Goal: Information Seeking & Learning: Learn about a topic

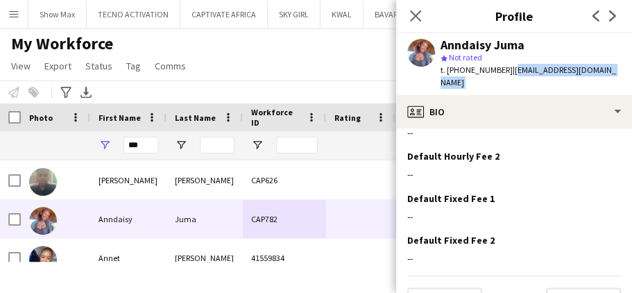
scroll to position [619, 0]
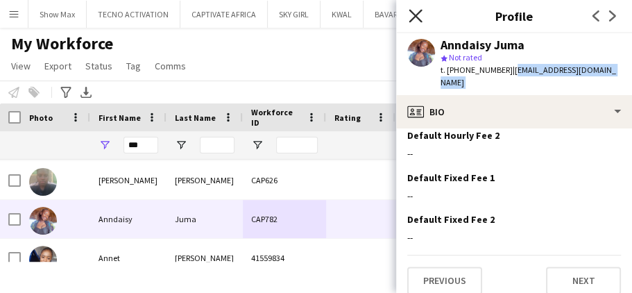
click at [413, 14] on icon at bounding box center [414, 15] width 13 height 13
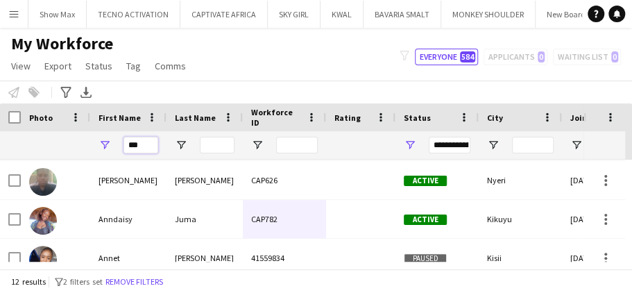
click at [154, 145] on input "***" at bounding box center [140, 145] width 35 height 17
type input "*"
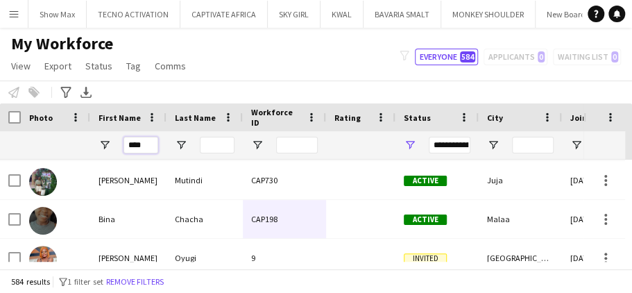
scroll to position [14, 0]
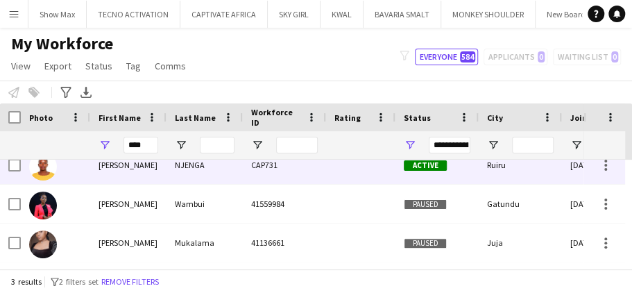
click at [214, 167] on div "NJENGA" at bounding box center [204, 165] width 76 height 38
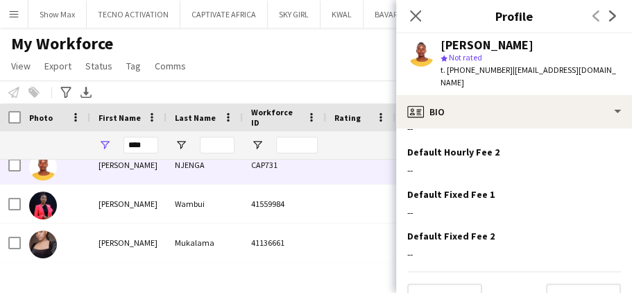
scroll to position [650, 0]
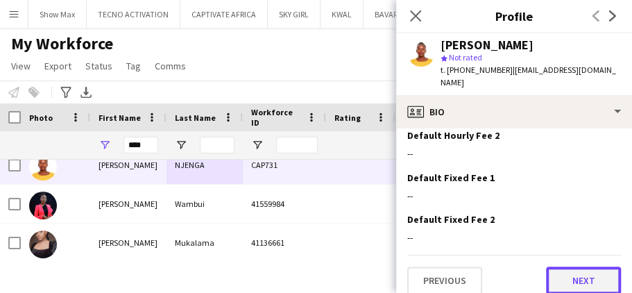
click at [546, 266] on button "Next" at bounding box center [583, 280] width 75 height 28
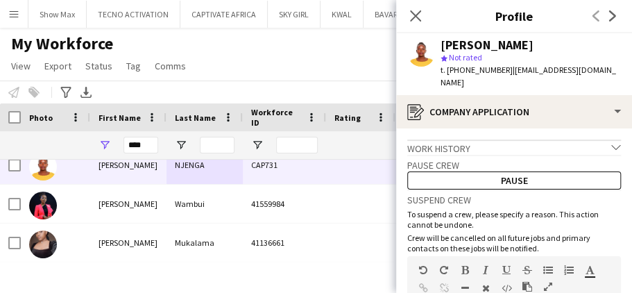
scroll to position [204, 0]
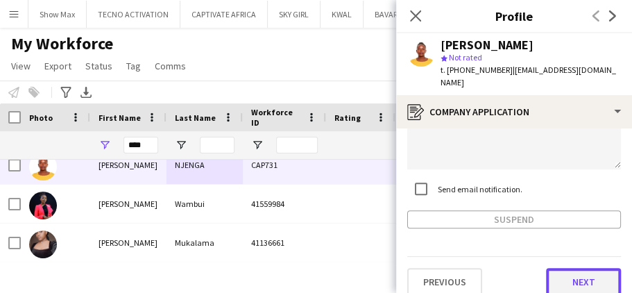
click at [552, 268] on button "Next" at bounding box center [583, 282] width 75 height 28
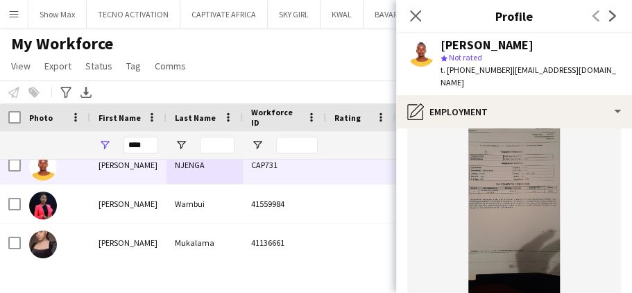
scroll to position [334, 0]
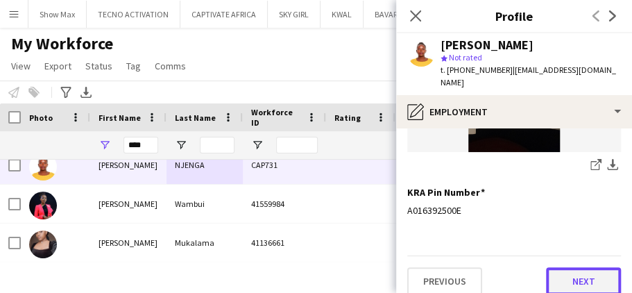
click at [550, 267] on button "Next" at bounding box center [583, 281] width 75 height 28
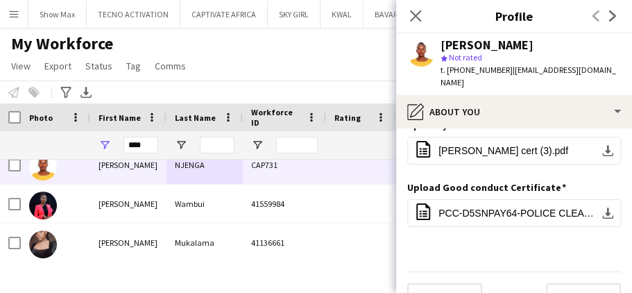
scroll to position [37, 0]
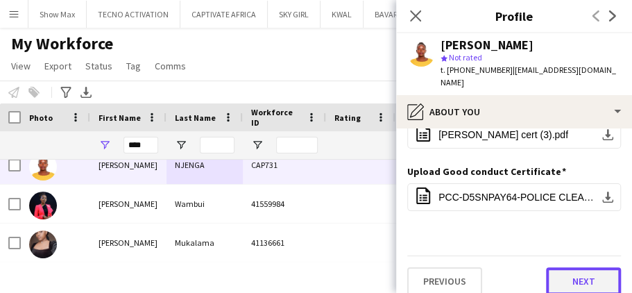
click at [551, 267] on button "Next" at bounding box center [583, 281] width 75 height 28
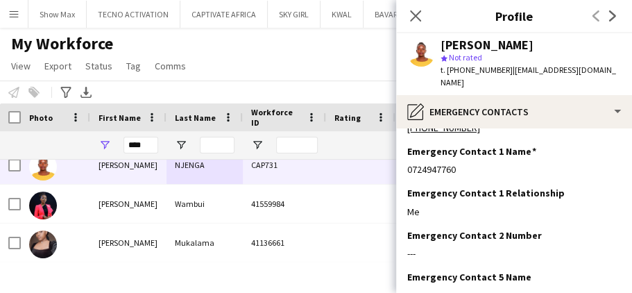
scroll to position [163, 0]
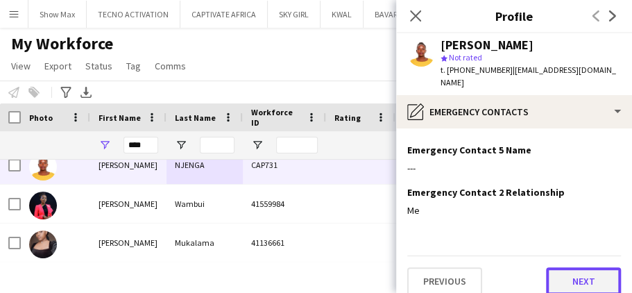
click at [559, 267] on button "Next" at bounding box center [583, 281] width 75 height 28
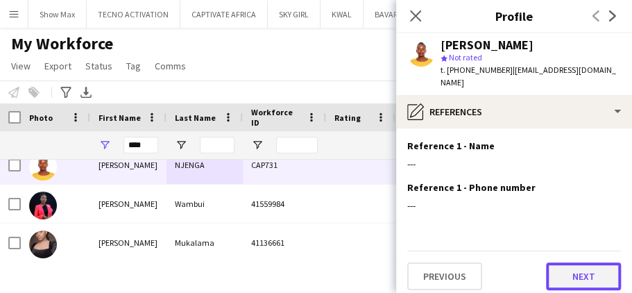
click at [546, 262] on button "Next" at bounding box center [583, 276] width 75 height 28
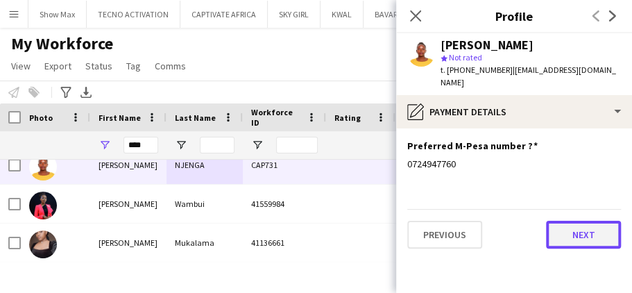
click at [555, 220] on button "Next" at bounding box center [583, 234] width 75 height 28
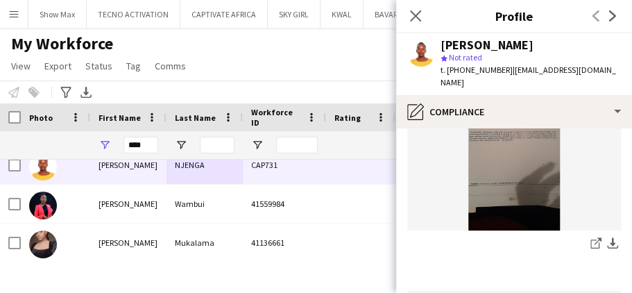
scroll to position [346, 0]
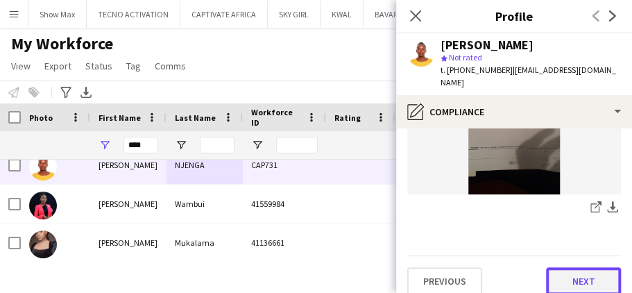
click at [554, 268] on button "Next" at bounding box center [583, 281] width 75 height 28
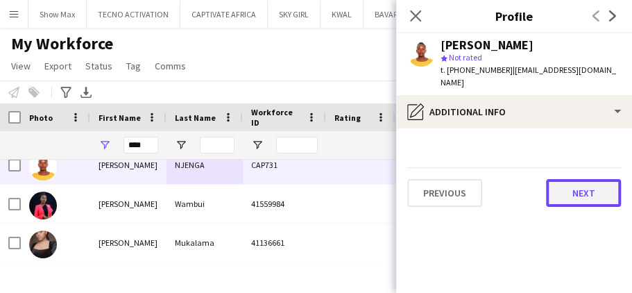
click at [558, 179] on button "Next" at bounding box center [583, 193] width 75 height 28
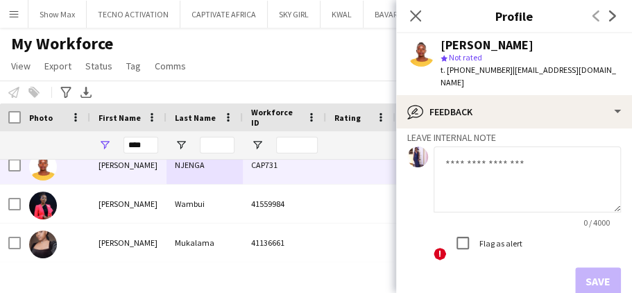
scroll to position [154, 0]
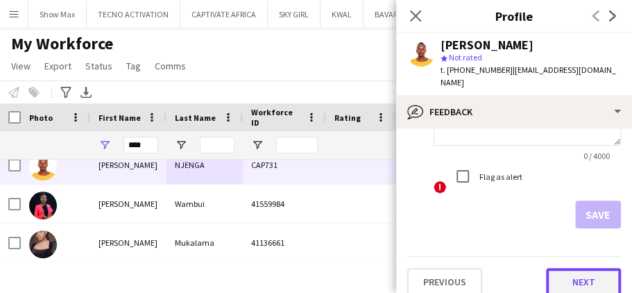
click at [555, 268] on button "Next" at bounding box center [583, 282] width 75 height 28
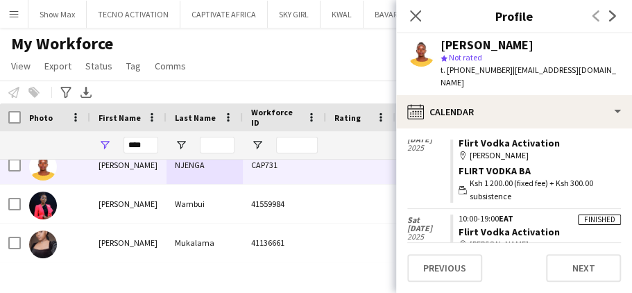
scroll to position [541, 0]
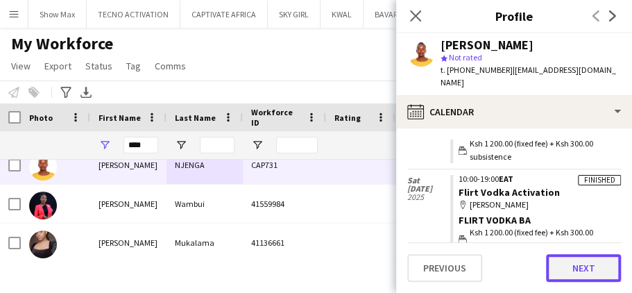
click at [564, 262] on button "Next" at bounding box center [583, 268] width 75 height 28
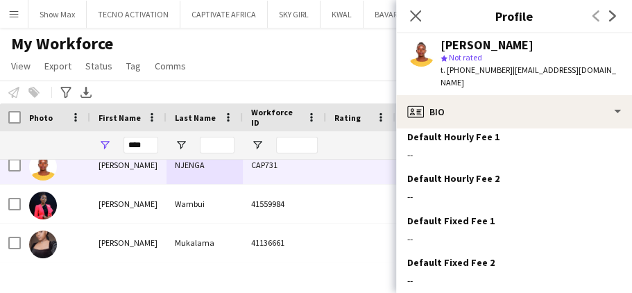
scroll to position [650, 0]
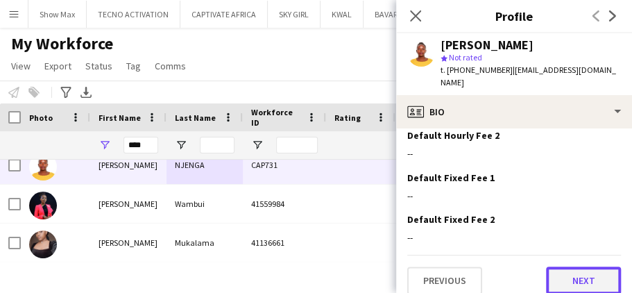
click at [555, 266] on button "Next" at bounding box center [583, 280] width 75 height 28
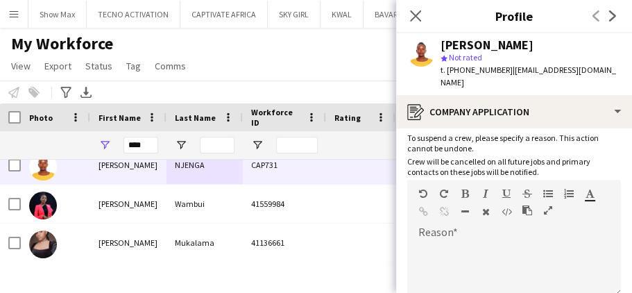
scroll to position [204, 0]
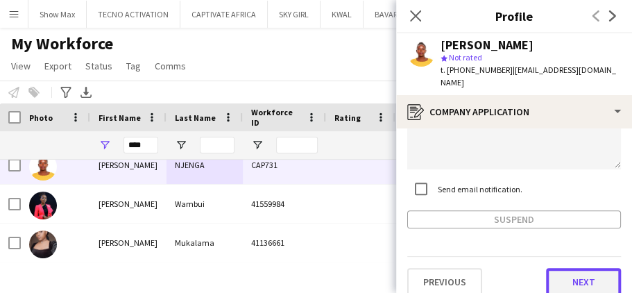
click at [553, 268] on button "Next" at bounding box center [583, 282] width 75 height 28
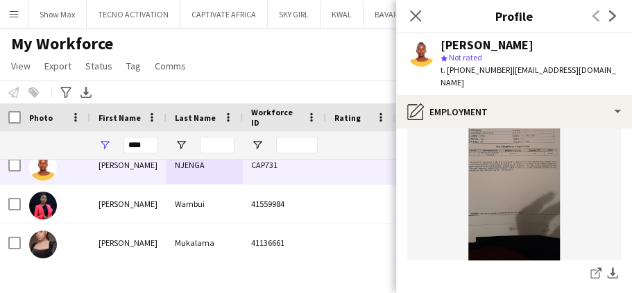
scroll to position [334, 0]
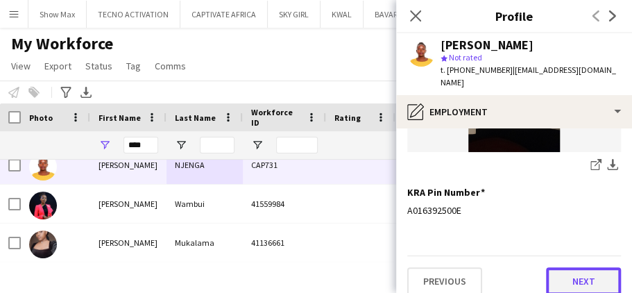
click at [556, 267] on button "Next" at bounding box center [583, 281] width 75 height 28
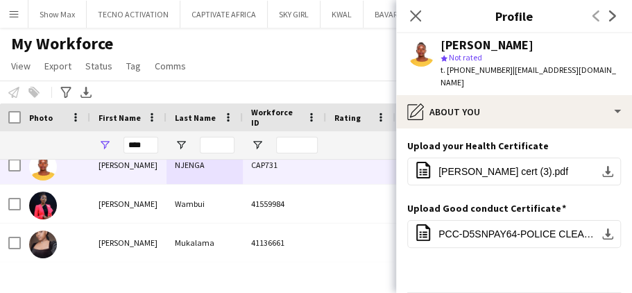
scroll to position [37, 0]
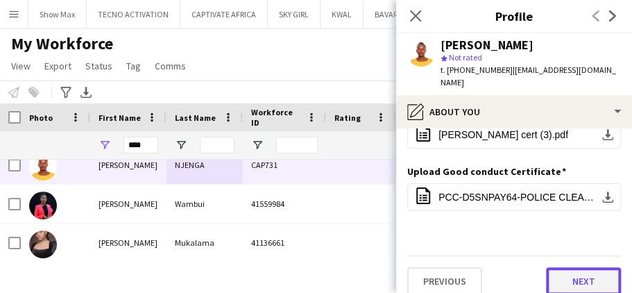
click at [559, 267] on button "Next" at bounding box center [583, 281] width 75 height 28
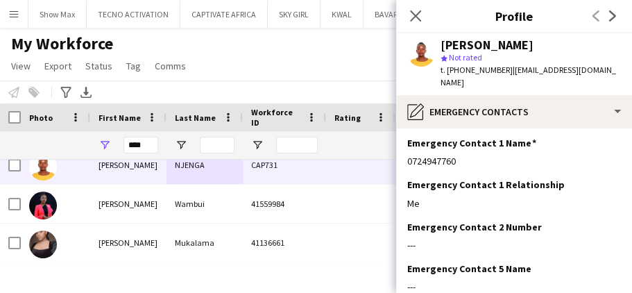
scroll to position [163, 0]
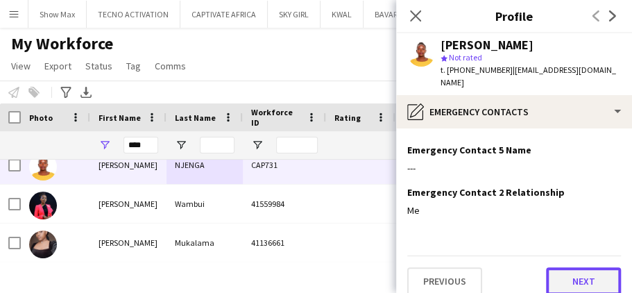
click at [553, 268] on button "Next" at bounding box center [583, 281] width 75 height 28
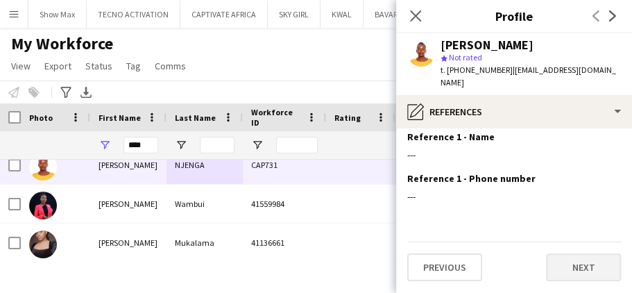
scroll to position [0, 0]
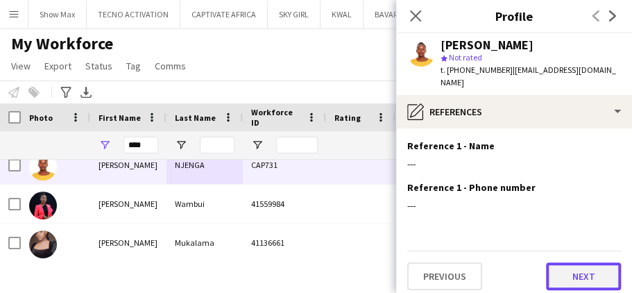
click at [550, 262] on button "Next" at bounding box center [583, 276] width 75 height 28
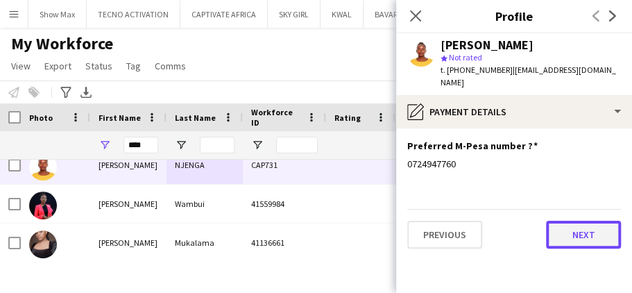
click at [566, 224] on button "Next" at bounding box center [583, 234] width 75 height 28
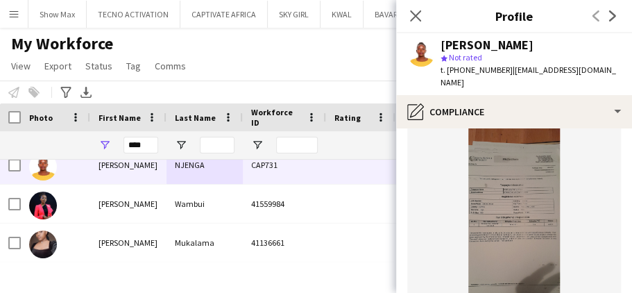
scroll to position [346, 0]
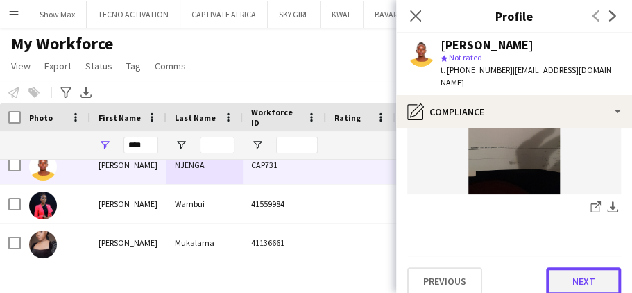
click at [555, 267] on button "Next" at bounding box center [583, 281] width 75 height 28
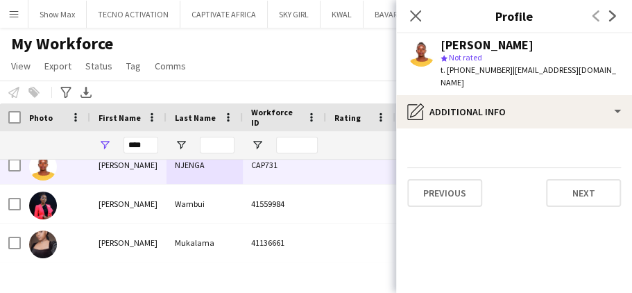
scroll to position [0, 0]
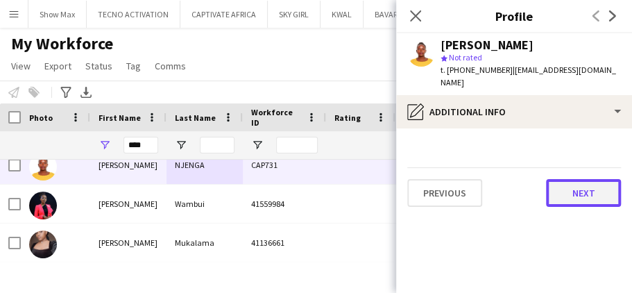
click at [551, 179] on button "Next" at bounding box center [583, 193] width 75 height 28
click at [558, 179] on button "Next" at bounding box center [583, 193] width 75 height 28
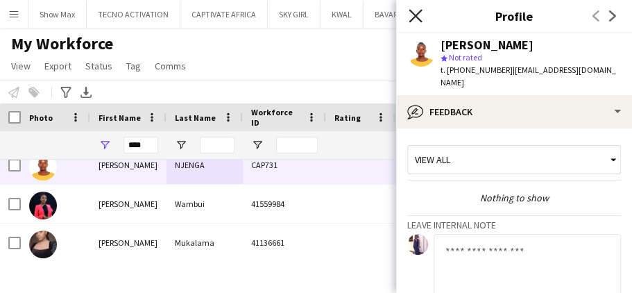
click at [414, 15] on icon at bounding box center [414, 15] width 13 height 13
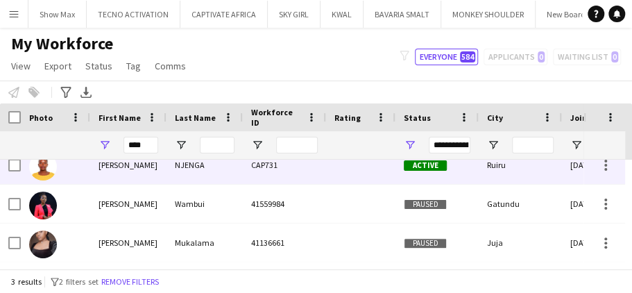
click at [448, 164] on div "Active" at bounding box center [436, 165] width 83 height 38
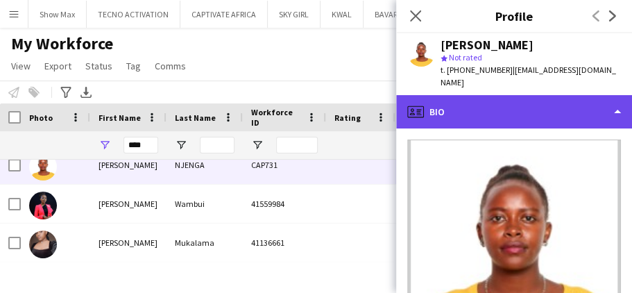
click at [614, 96] on div "profile Bio" at bounding box center [514, 111] width 236 height 33
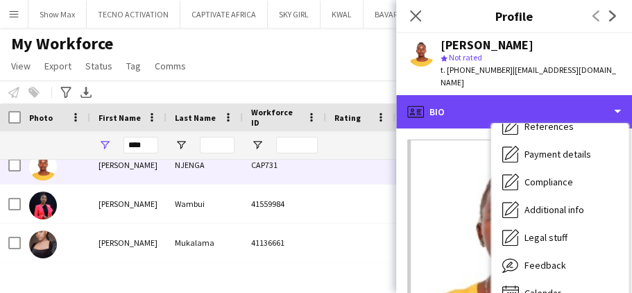
scroll to position [158, 0]
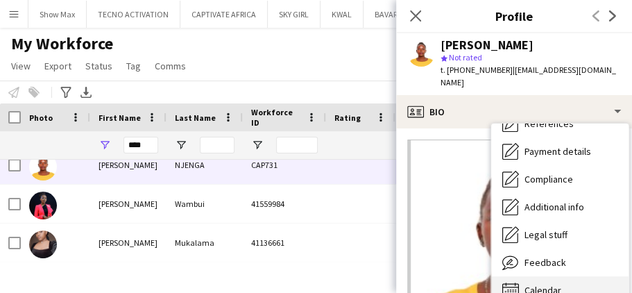
click at [546, 284] on span "Calendar" at bounding box center [542, 290] width 37 height 12
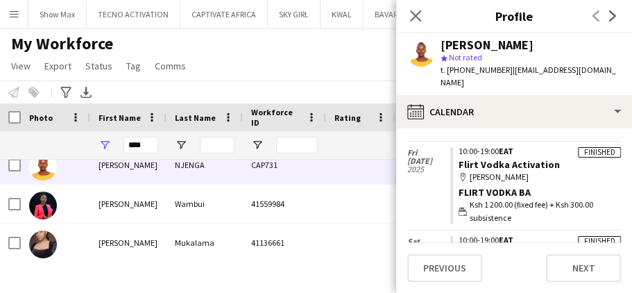
scroll to position [470, 0]
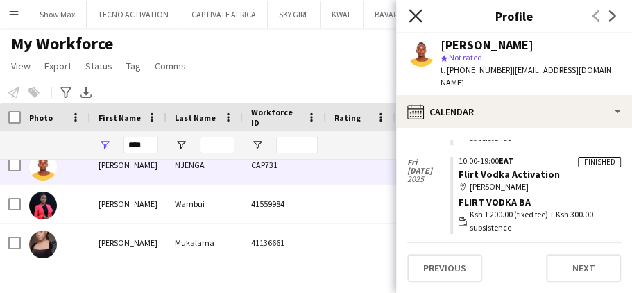
click at [413, 13] on icon "Close pop-in" at bounding box center [414, 15] width 13 height 13
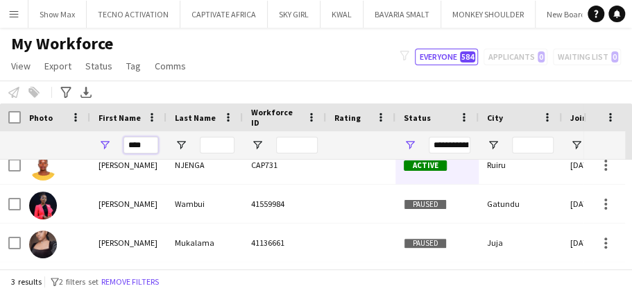
click at [151, 141] on input "****" at bounding box center [140, 145] width 35 height 17
type input "*"
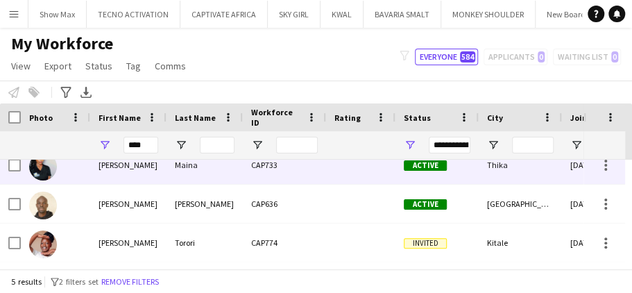
click at [182, 171] on div "Maina" at bounding box center [204, 165] width 76 height 38
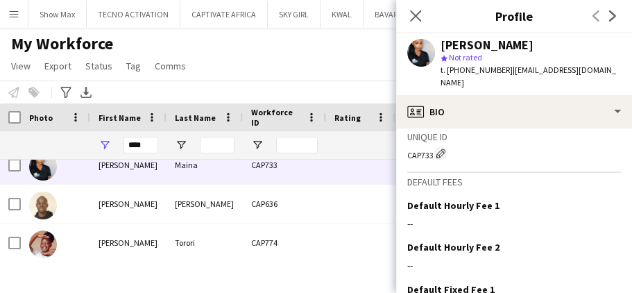
scroll to position [650, 0]
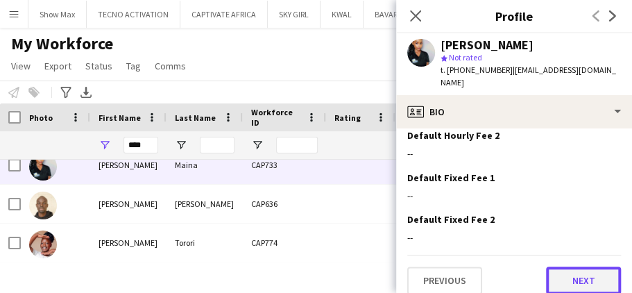
click at [555, 267] on button "Next" at bounding box center [583, 280] width 75 height 28
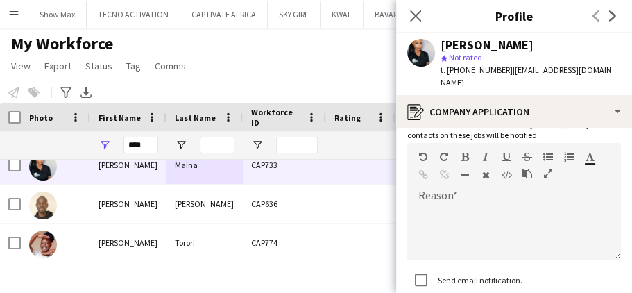
scroll to position [204, 0]
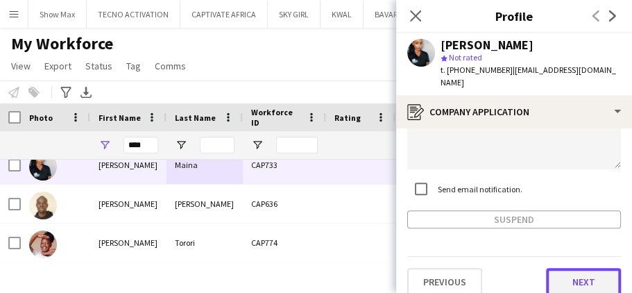
click at [558, 268] on button "Next" at bounding box center [583, 282] width 75 height 28
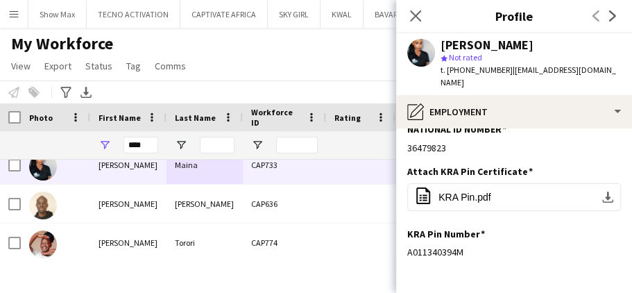
scroll to position [141, 0]
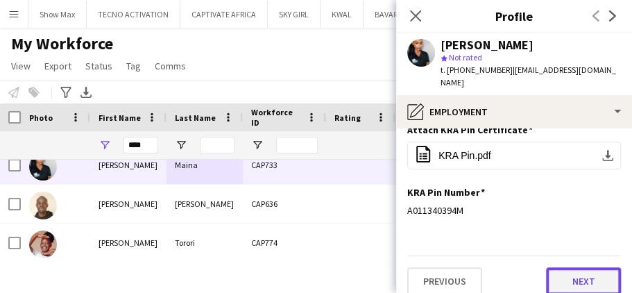
click at [546, 267] on button "Next" at bounding box center [583, 281] width 75 height 28
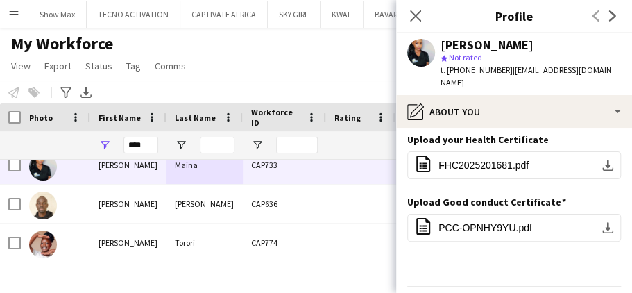
scroll to position [37, 0]
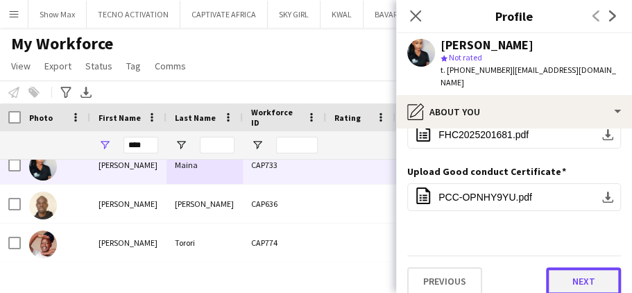
click at [556, 267] on button "Next" at bounding box center [583, 281] width 75 height 28
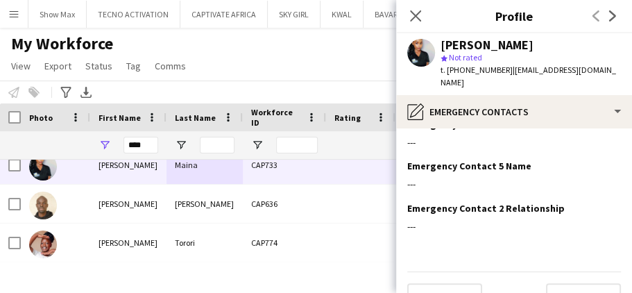
scroll to position [163, 0]
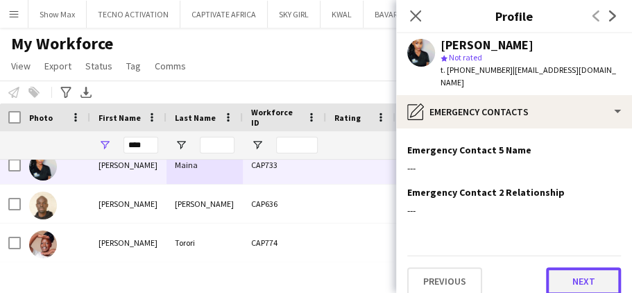
click at [553, 268] on button "Next" at bounding box center [583, 281] width 75 height 28
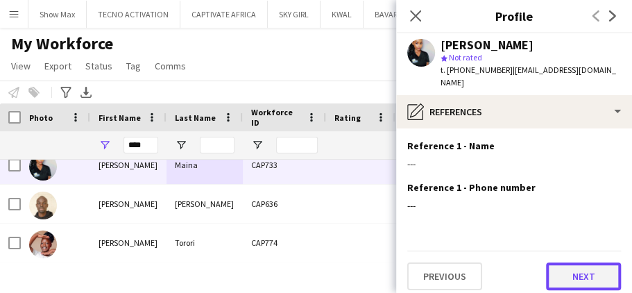
click at [557, 262] on button "Next" at bounding box center [583, 276] width 75 height 28
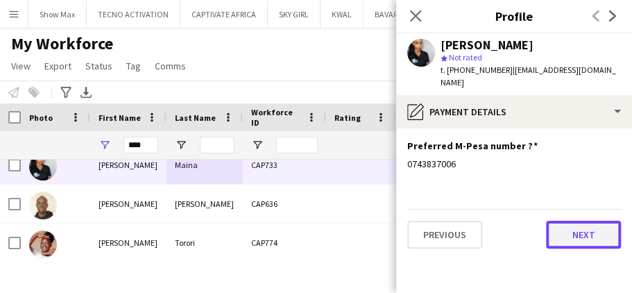
click at [562, 227] on button "Next" at bounding box center [583, 234] width 75 height 28
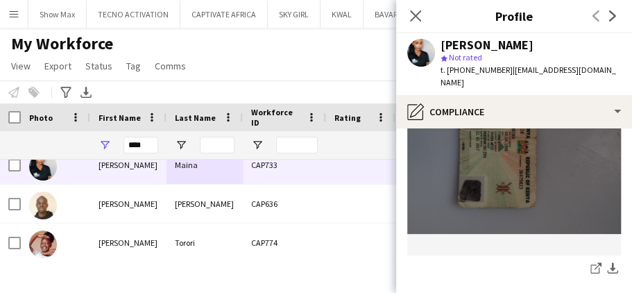
scroll to position [742, 0]
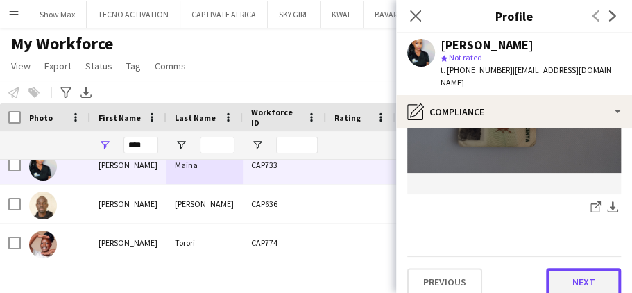
click at [557, 268] on button "Next" at bounding box center [583, 282] width 75 height 28
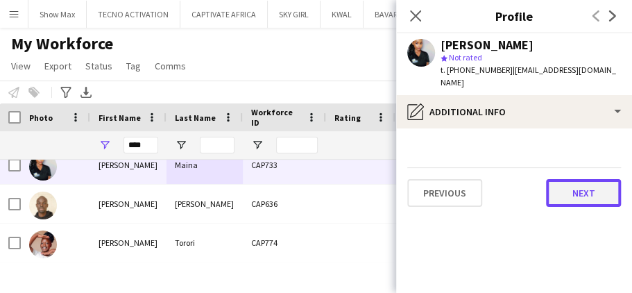
click at [558, 179] on button "Next" at bounding box center [583, 193] width 75 height 28
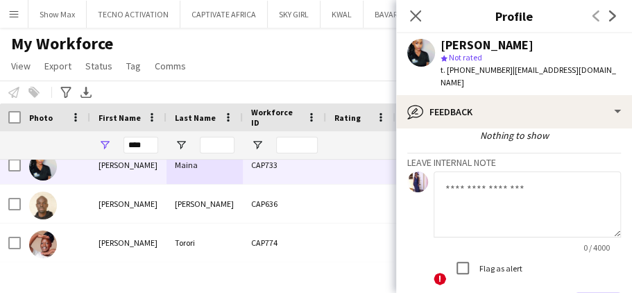
scroll to position [154, 0]
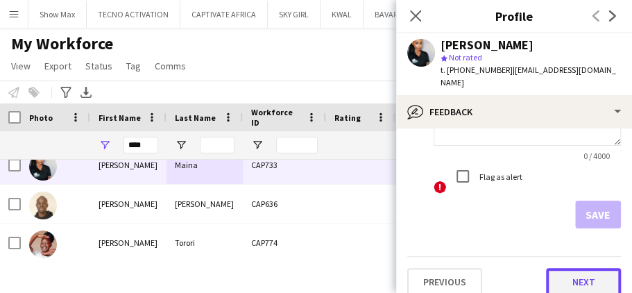
click at [549, 268] on button "Next" at bounding box center [583, 282] width 75 height 28
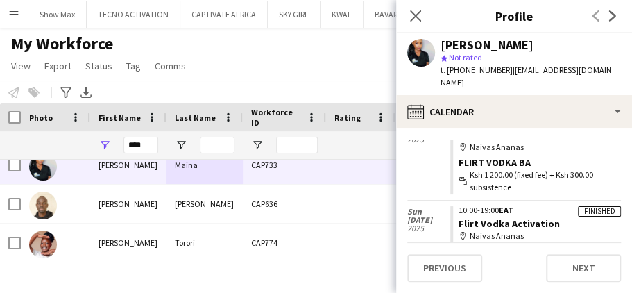
scroll to position [226, 0]
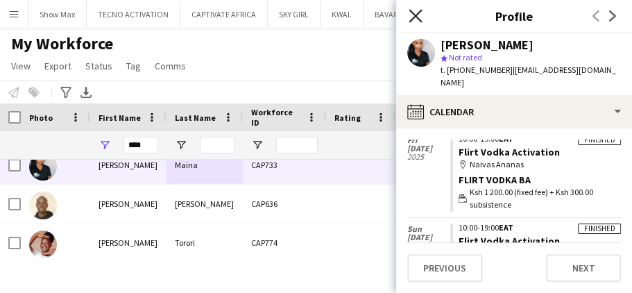
click at [415, 15] on icon at bounding box center [414, 15] width 13 height 13
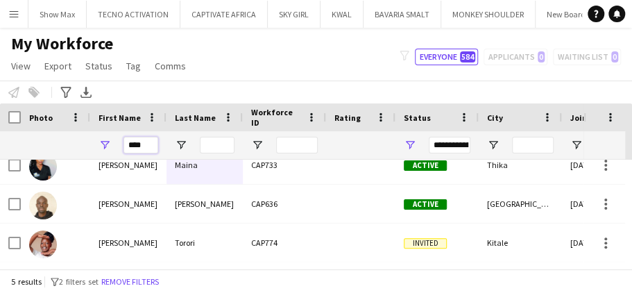
click at [139, 143] on input "****" at bounding box center [140, 145] width 35 height 17
type input "*"
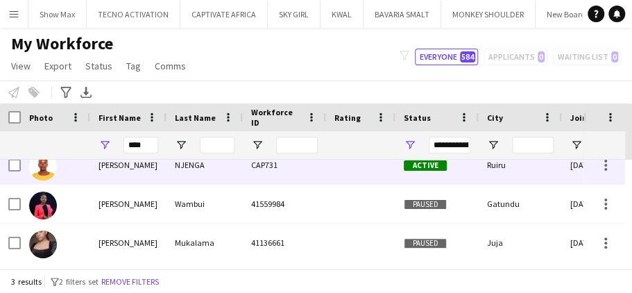
click at [197, 159] on div "NJENGA" at bounding box center [204, 165] width 76 height 38
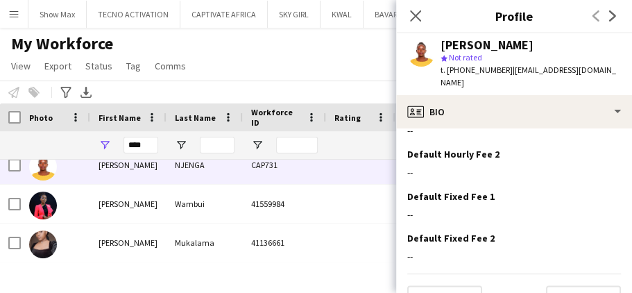
scroll to position [650, 0]
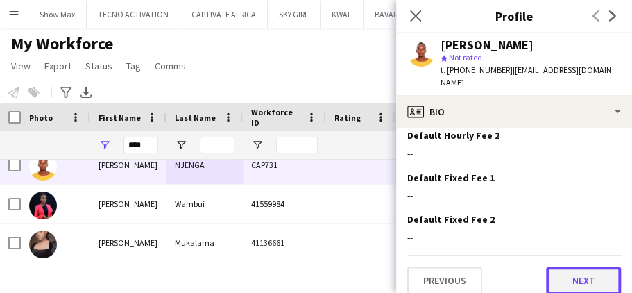
click at [560, 266] on button "Next" at bounding box center [583, 280] width 75 height 28
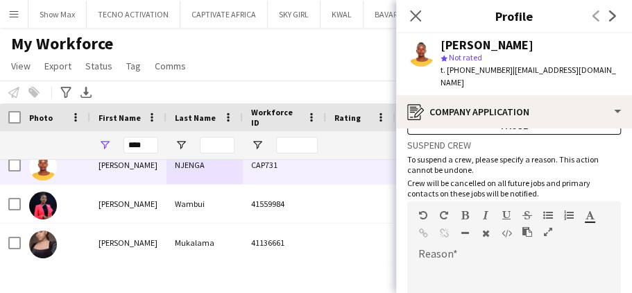
scroll to position [204, 0]
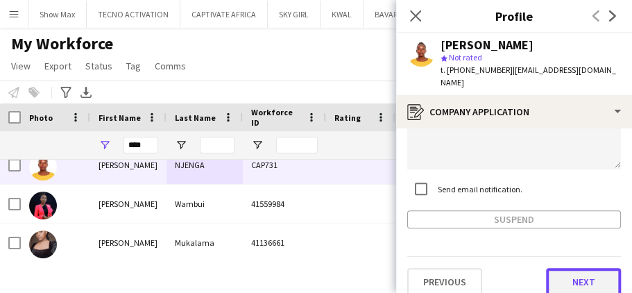
click at [553, 268] on button "Next" at bounding box center [583, 282] width 75 height 28
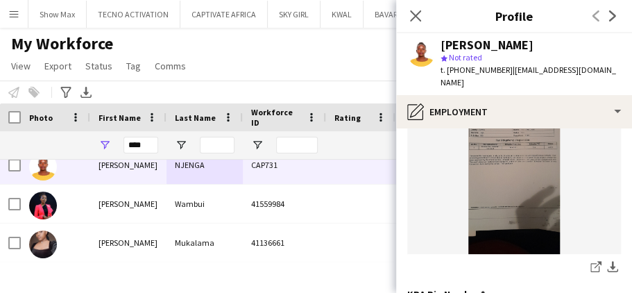
scroll to position [334, 0]
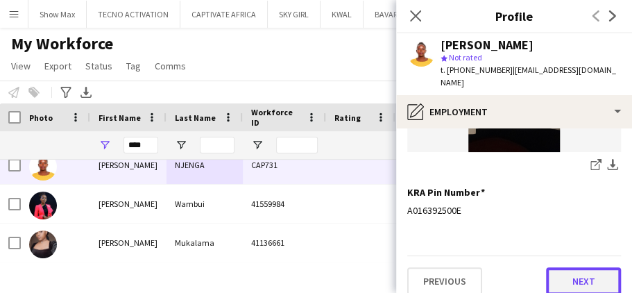
click at [554, 267] on button "Next" at bounding box center [583, 281] width 75 height 28
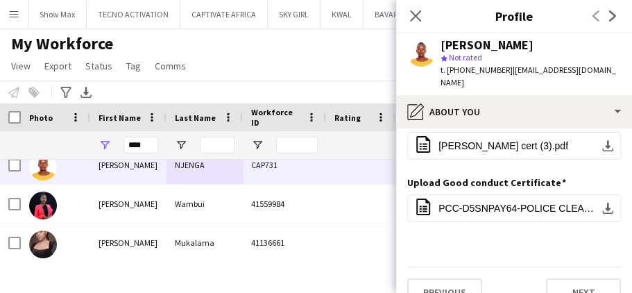
scroll to position [37, 0]
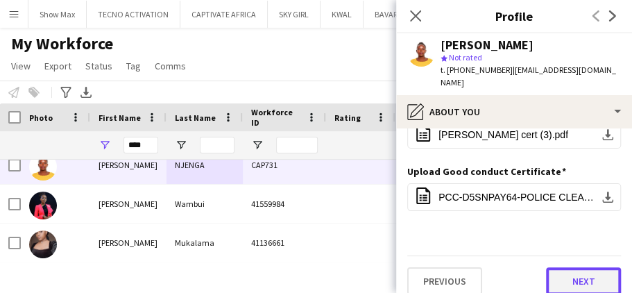
click at [556, 267] on button "Next" at bounding box center [583, 281] width 75 height 28
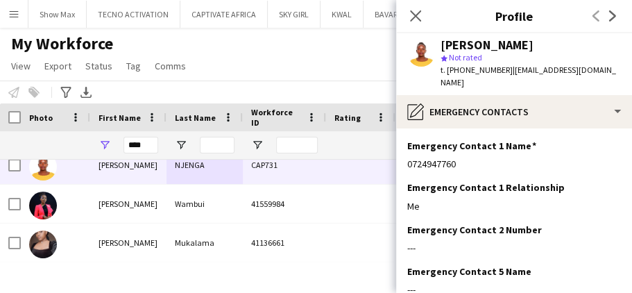
scroll to position [163, 0]
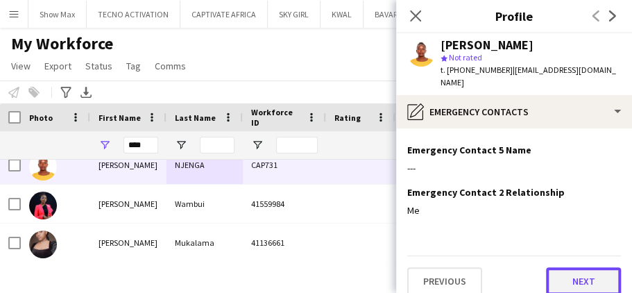
click at [550, 267] on button "Next" at bounding box center [583, 281] width 75 height 28
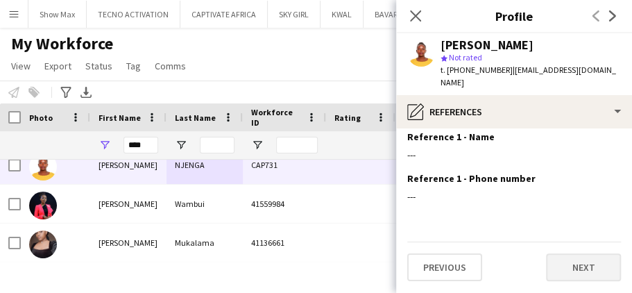
scroll to position [0, 0]
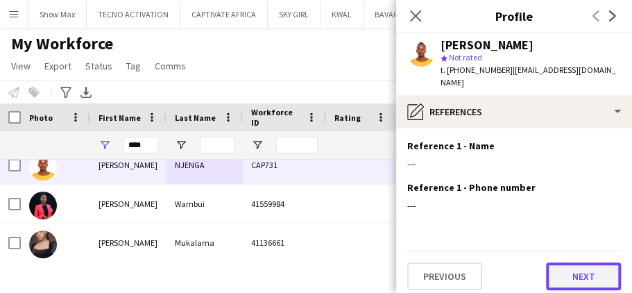
click at [550, 262] on button "Next" at bounding box center [583, 276] width 75 height 28
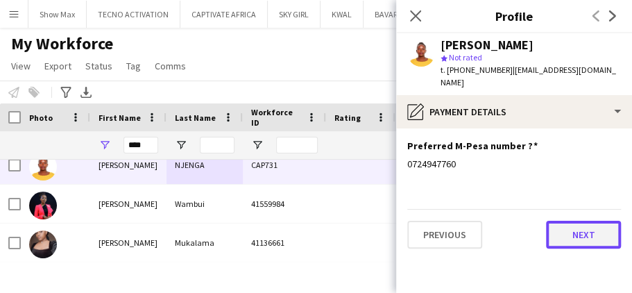
click at [562, 220] on button "Next" at bounding box center [583, 234] width 75 height 28
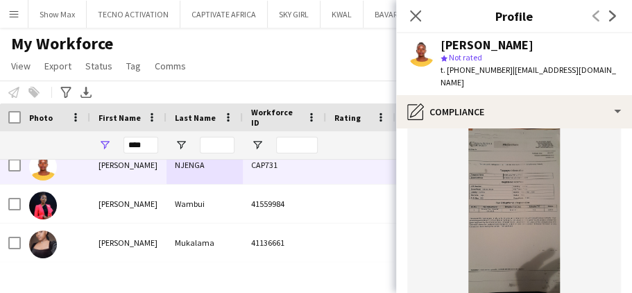
scroll to position [346, 0]
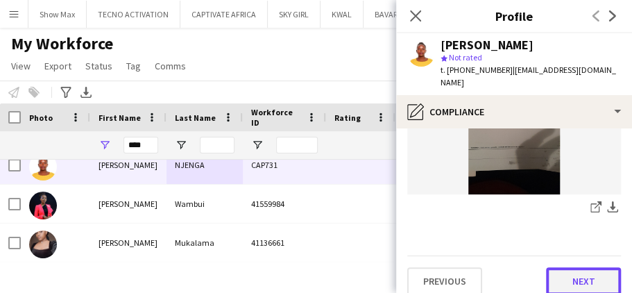
click at [551, 267] on button "Next" at bounding box center [583, 281] width 75 height 28
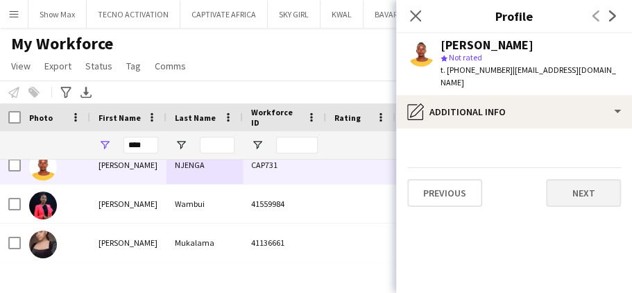
scroll to position [0, 0]
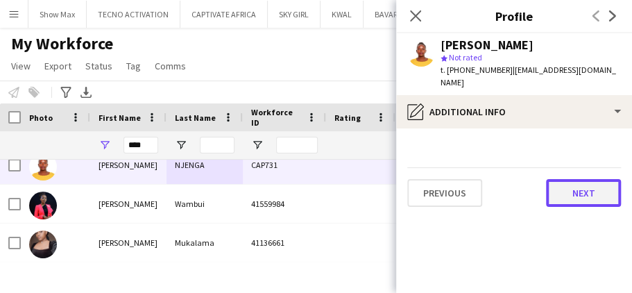
click at [563, 186] on button "Next" at bounding box center [583, 193] width 75 height 28
click at [561, 182] on button "Next" at bounding box center [583, 193] width 75 height 28
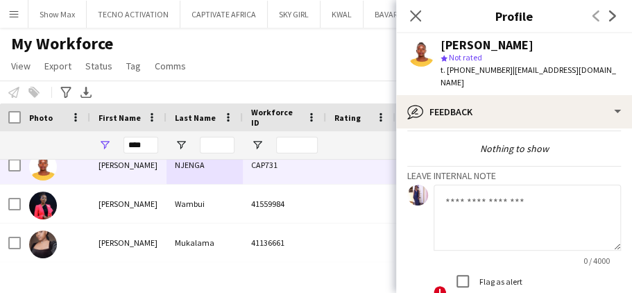
scroll to position [154, 0]
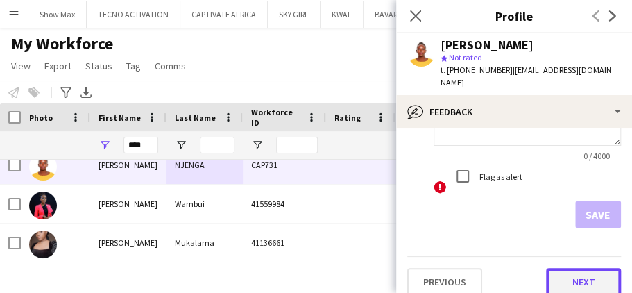
click at [562, 268] on button "Next" at bounding box center [583, 282] width 75 height 28
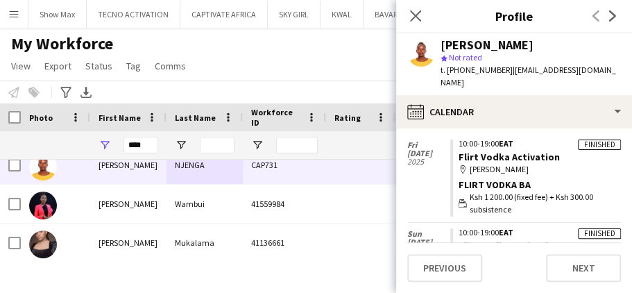
scroll to position [218, 0]
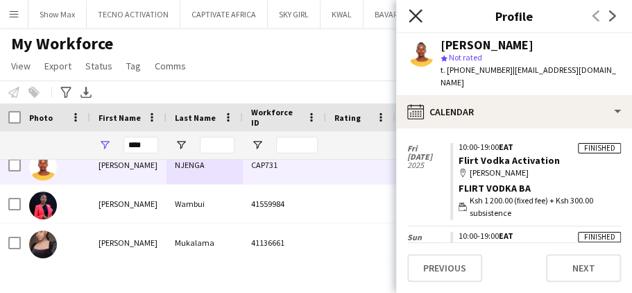
click at [415, 15] on icon at bounding box center [414, 15] width 13 height 13
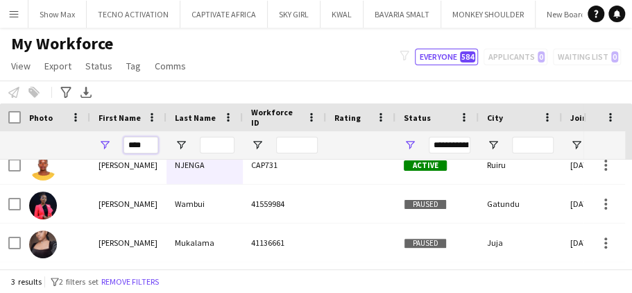
click at [146, 143] on input "****" at bounding box center [140, 145] width 35 height 17
type input "*"
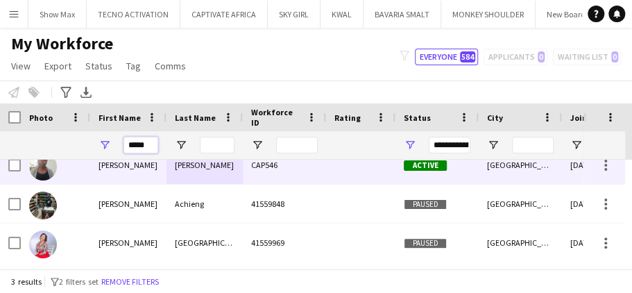
type input "*****"
click at [275, 164] on div "CAP546" at bounding box center [284, 165] width 83 height 38
